Goal: Check status: Check status

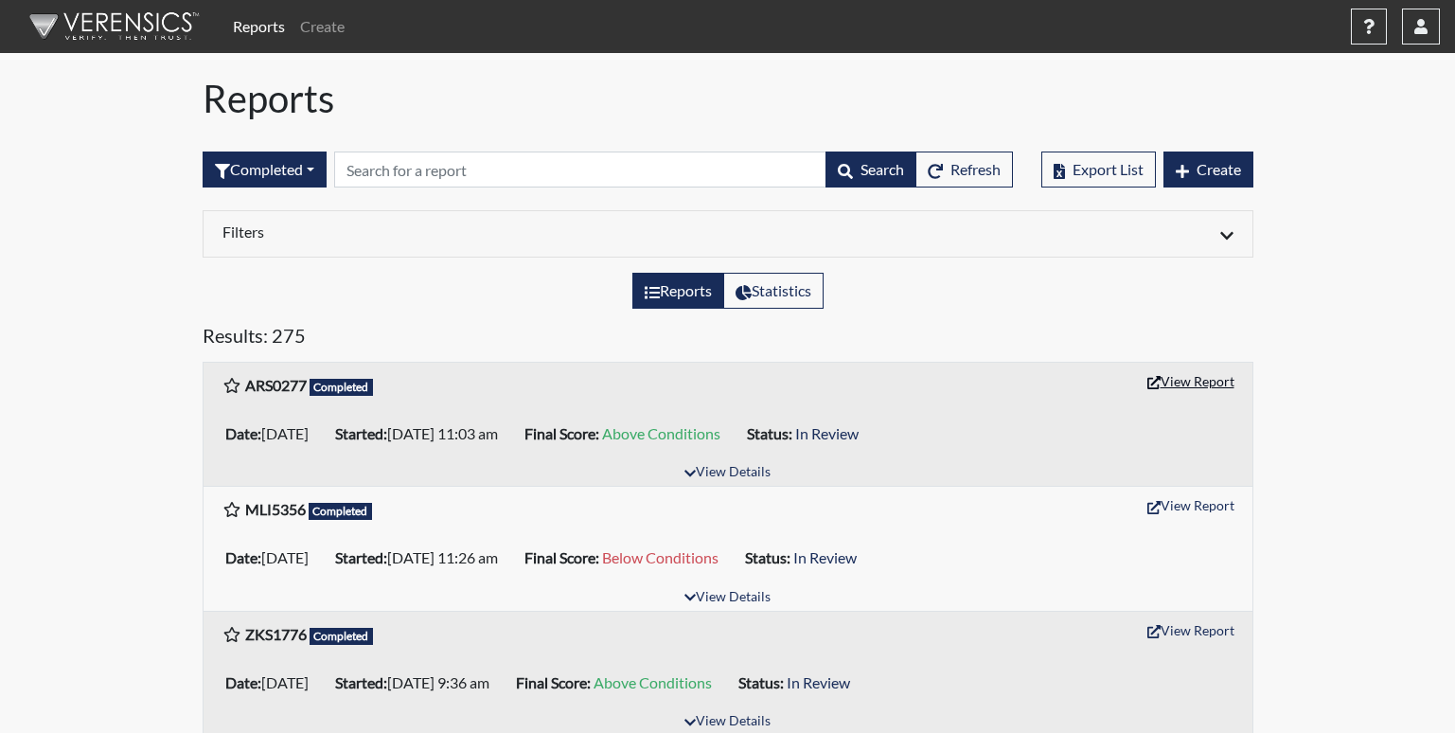
click at [1222, 379] on button "View Report" at bounding box center [1191, 380] width 104 height 29
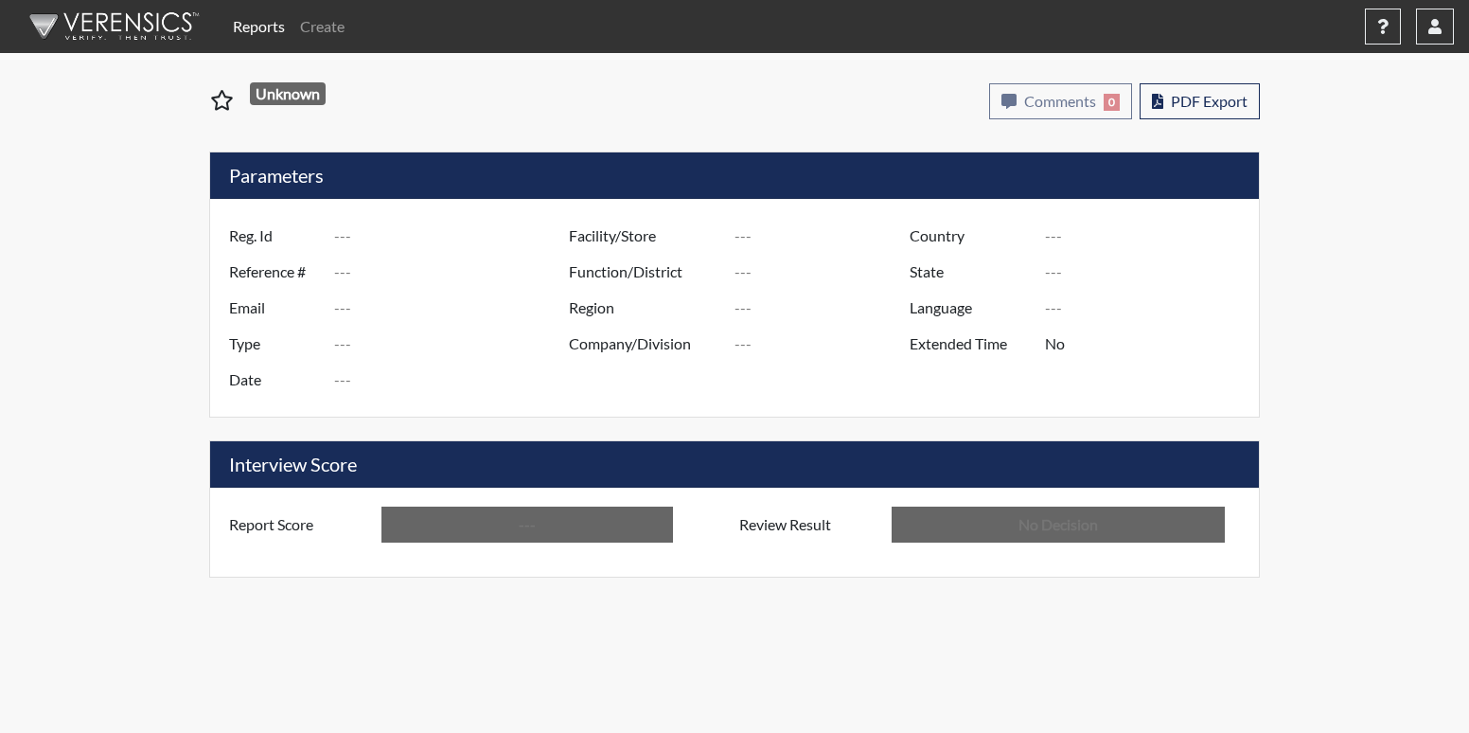
type input "ARS0277"
type input "51446"
type input "jacquetta.price@gdc.ga.gov"
type input "Corrections Pre-Employment"
type input "Sep 24, 2025"
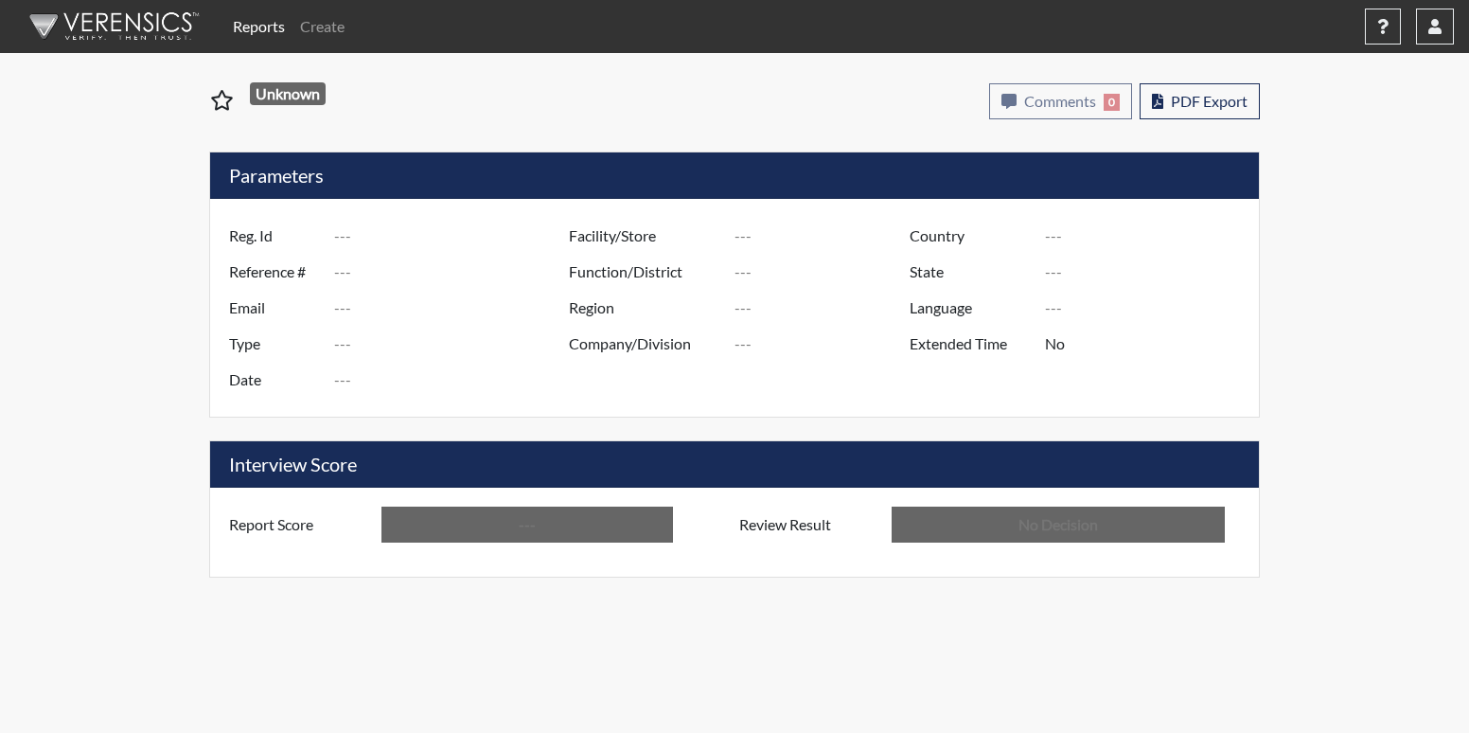
type input "[PERSON_NAME]"
type input "[GEOGRAPHIC_DATA]"
type input "[US_STATE]"
type input "English"
type input "Above Conditions"
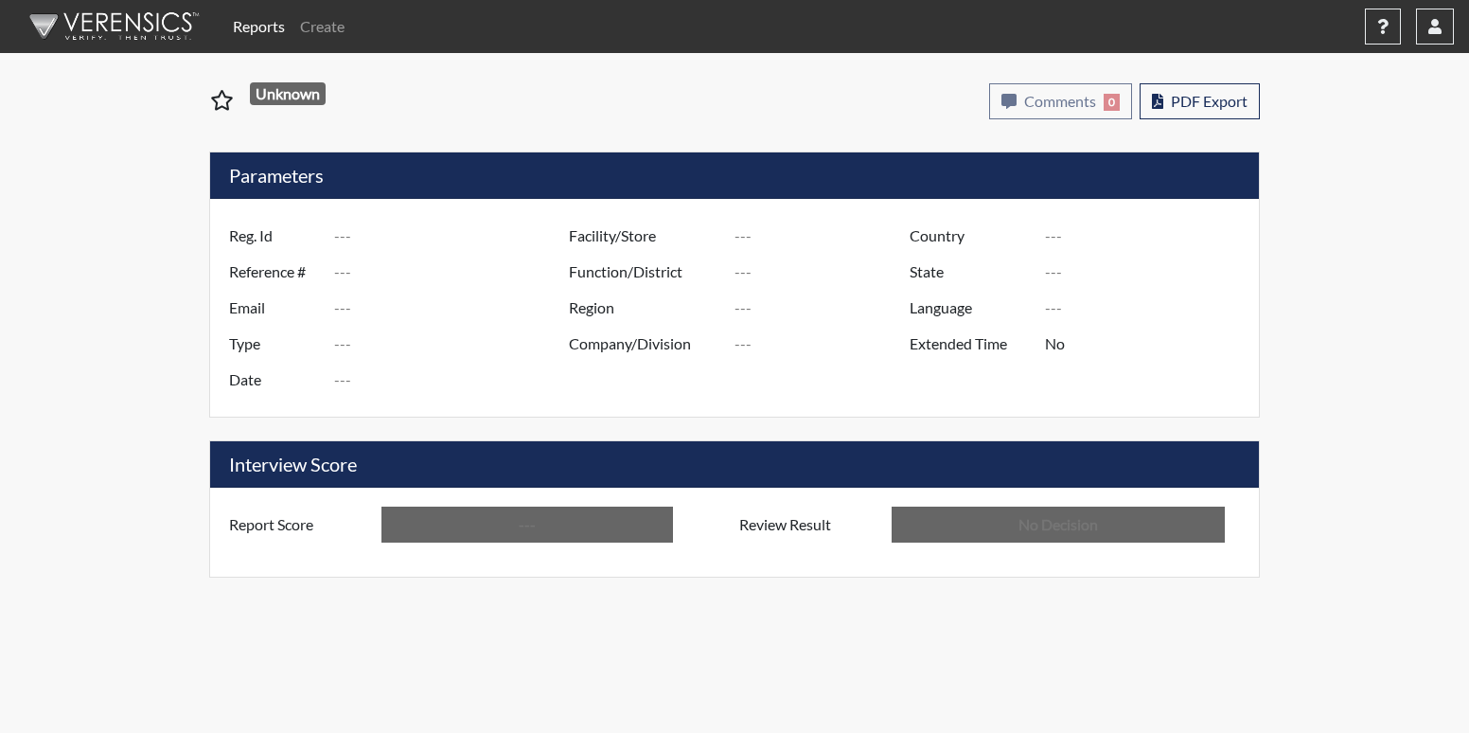
type input "In Review"
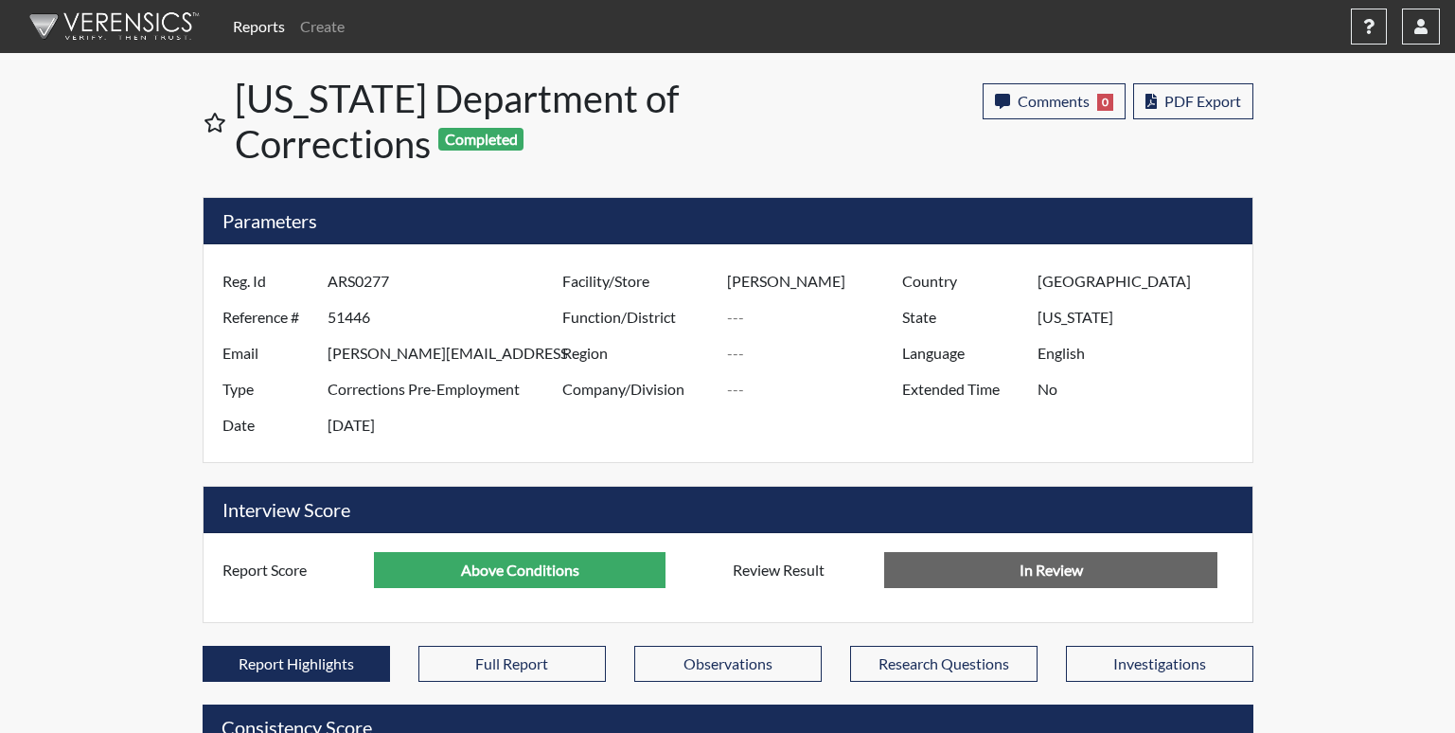
scroll to position [946084, 945611]
